Goal: Information Seeking & Learning: Compare options

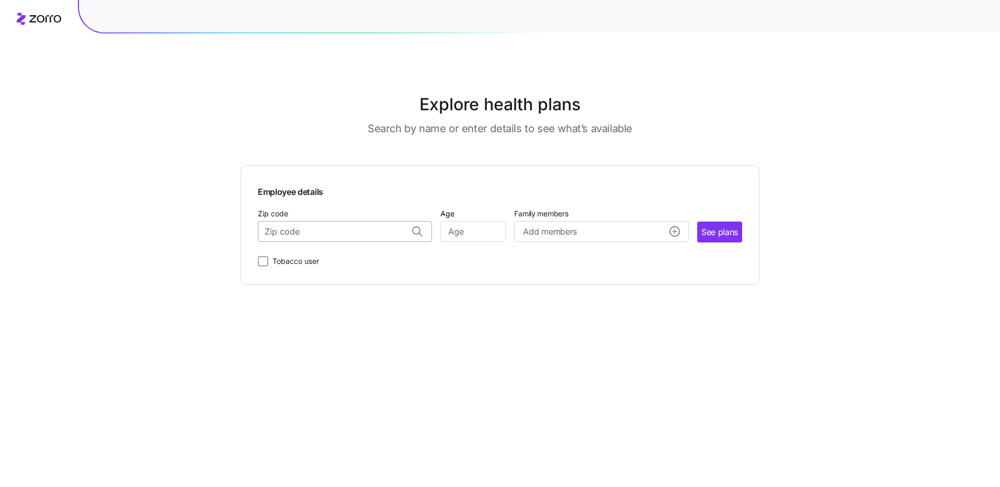
click at [300, 233] on input "Zip code" at bounding box center [345, 231] width 174 height 21
click at [305, 261] on span "44139, [GEOGRAPHIC_DATA], [GEOGRAPHIC_DATA]" at bounding box center [343, 259] width 146 height 13
type input "44139, [GEOGRAPHIC_DATA], [GEOGRAPHIC_DATA]"
click at [460, 231] on input "Age" at bounding box center [472, 231] width 65 height 21
type input "49"
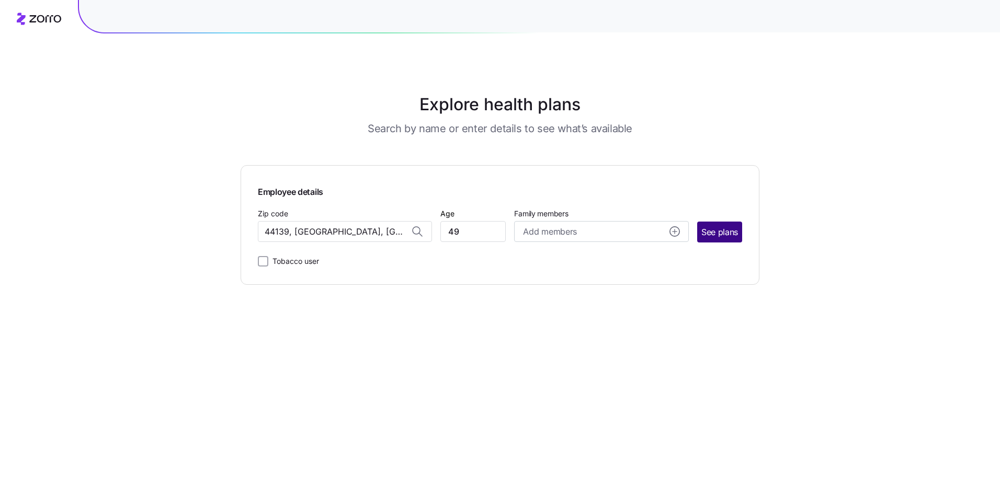
click at [721, 231] on span "See plans" at bounding box center [719, 232] width 37 height 13
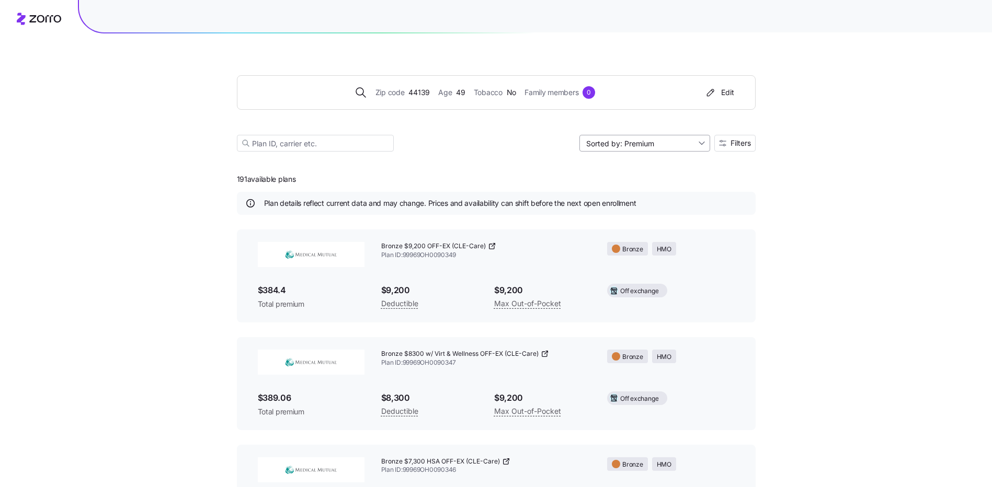
click at [698, 143] on input "Sorted by: Premium" at bounding box center [644, 143] width 131 height 17
click at [617, 185] on div "Deductible" at bounding box center [643, 184] width 122 height 16
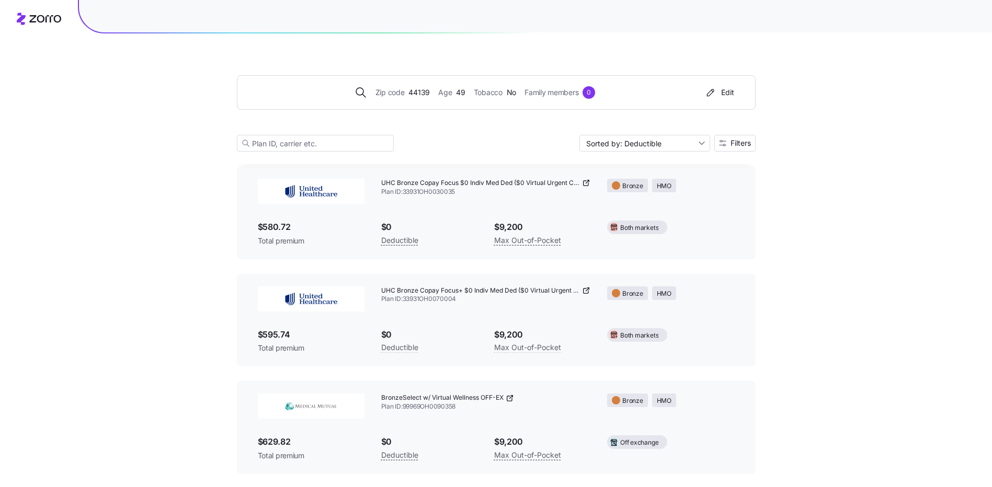
scroll to position [19, 0]
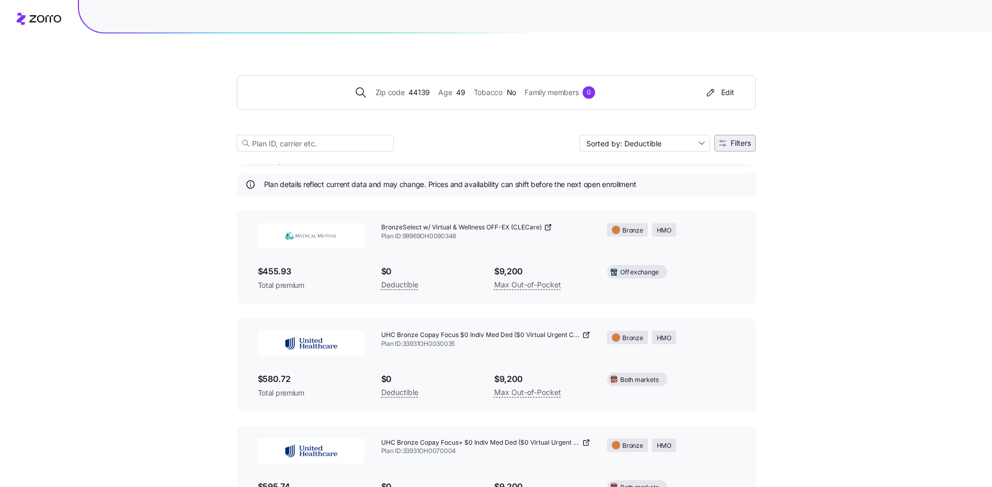
click at [732, 144] on span "Filters" at bounding box center [740, 143] width 20 height 7
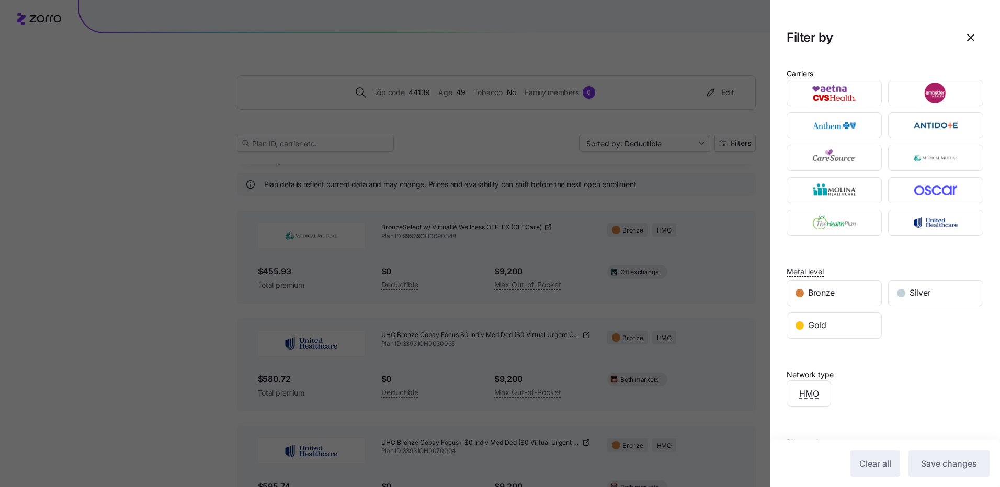
click at [731, 145] on div at bounding box center [500, 243] width 1000 height 487
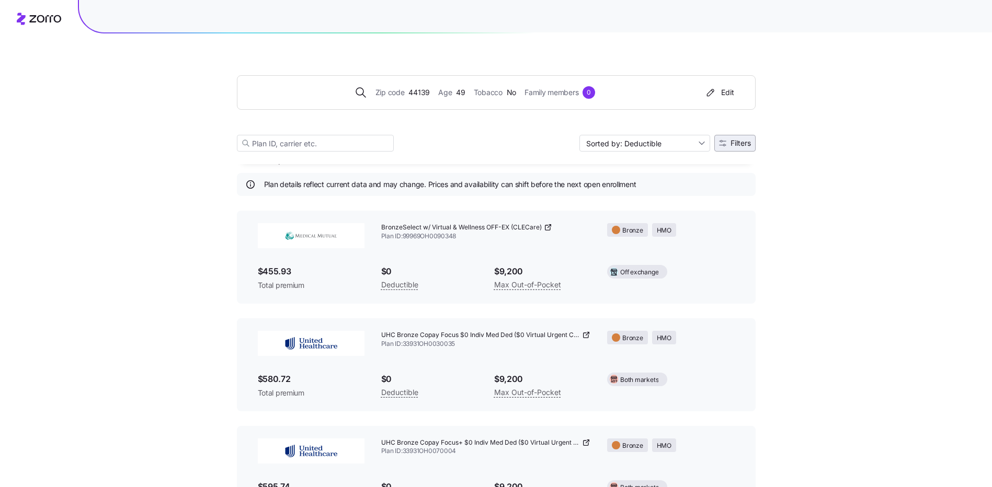
click at [738, 145] on span "Filters" at bounding box center [740, 143] width 20 height 7
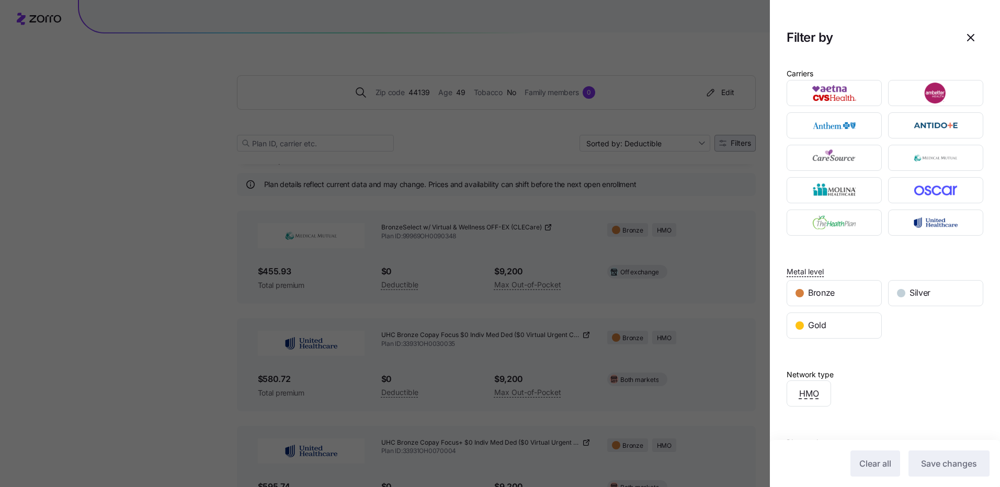
click at [738, 145] on div at bounding box center [500, 243] width 1000 height 487
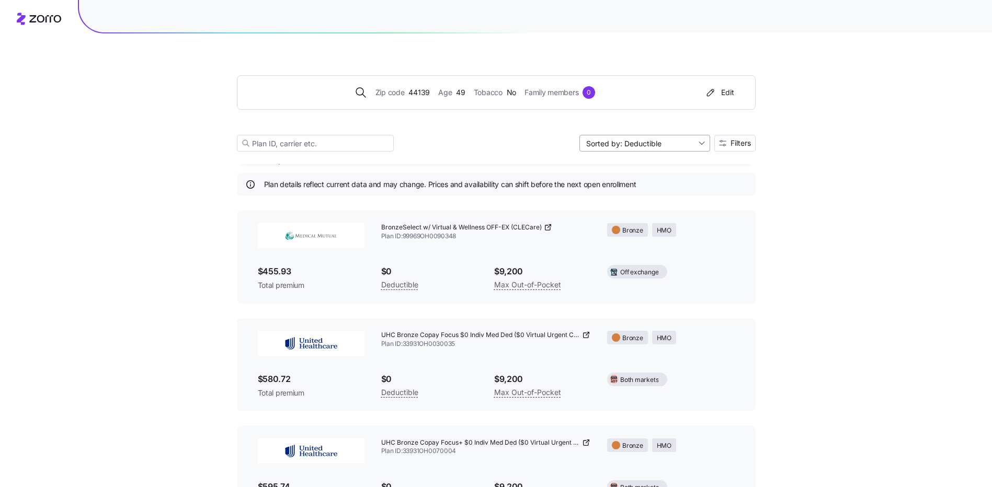
click at [700, 144] on input "Sorted by: Deductible" at bounding box center [644, 143] width 131 height 17
click at [631, 199] on div "Max out of pocket" at bounding box center [643, 199] width 122 height 16
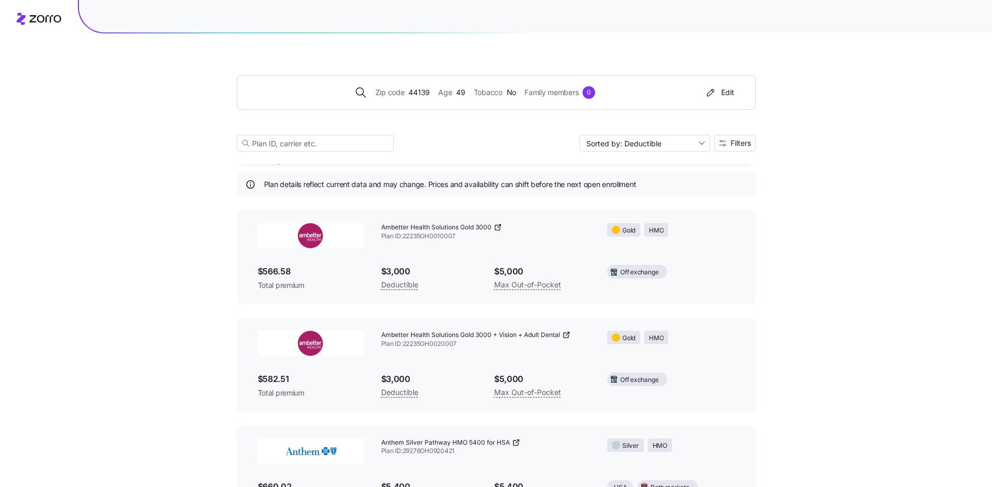
type input "Sorted by: [PERSON_NAME] out of pocket"
click at [743, 141] on span "Filters" at bounding box center [740, 143] width 20 height 7
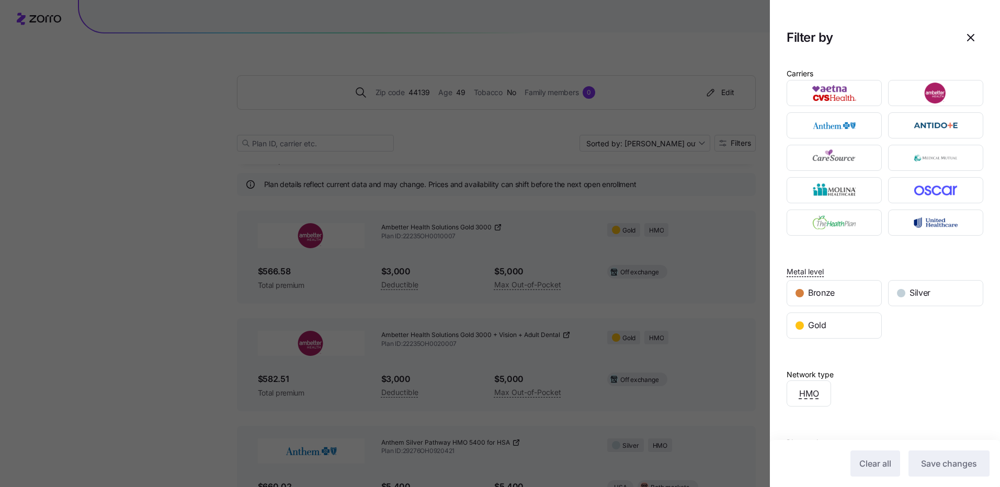
click at [742, 142] on div at bounding box center [500, 243] width 1000 height 487
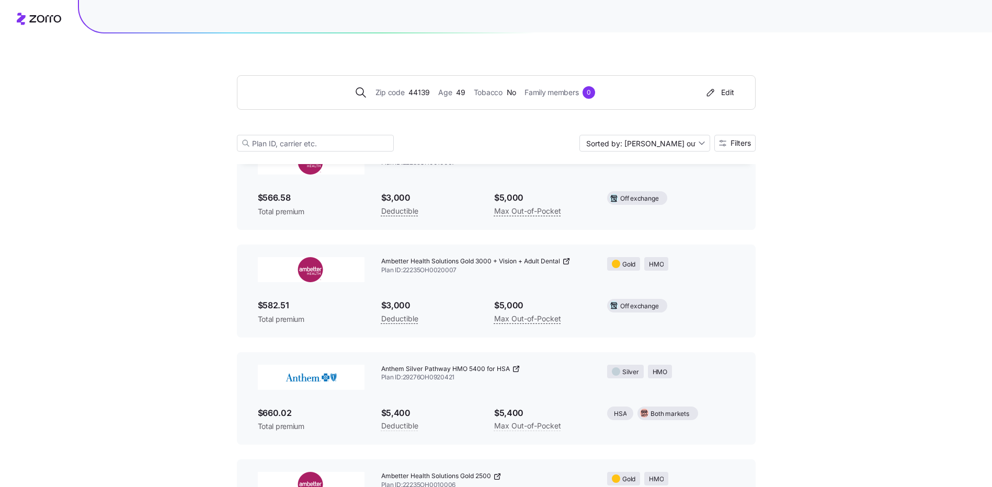
scroll to position [0, 0]
